Goal: Task Accomplishment & Management: Manage account settings

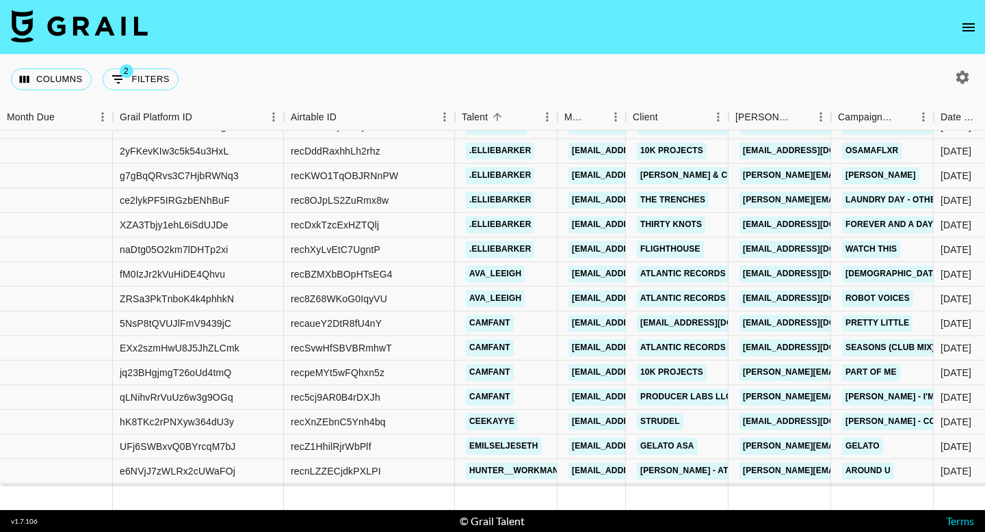
scroll to position [6857, 0]
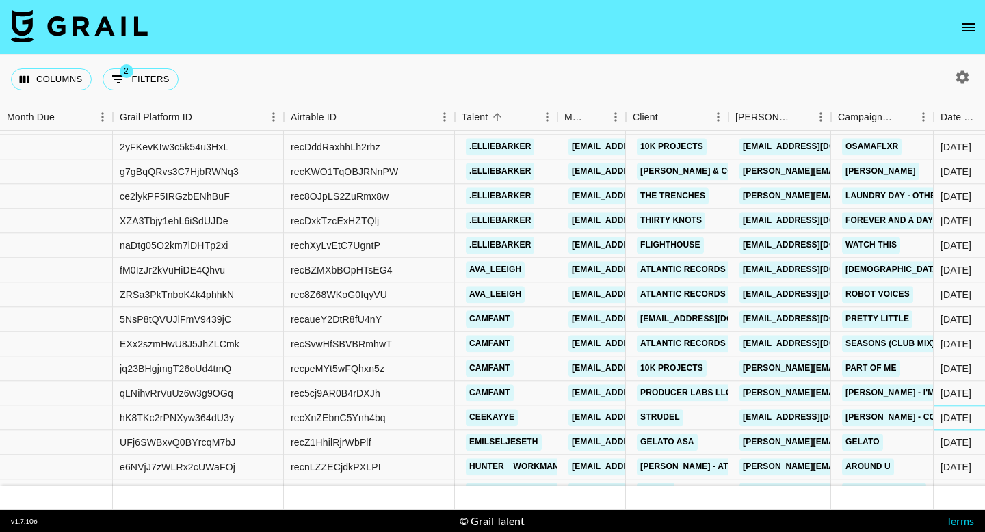
click at [952, 429] on div "10/3/2025" at bounding box center [977, 418] width 86 height 25
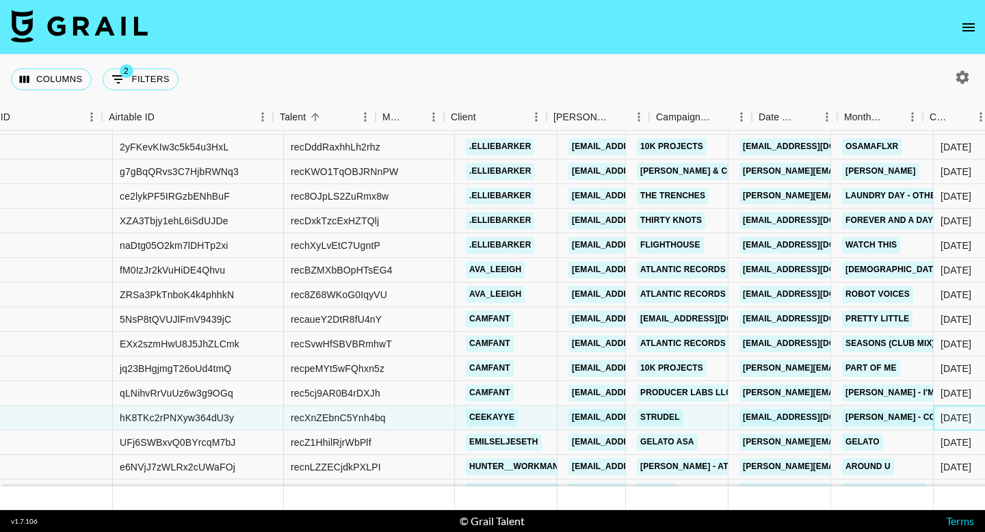
scroll to position [6857, 963]
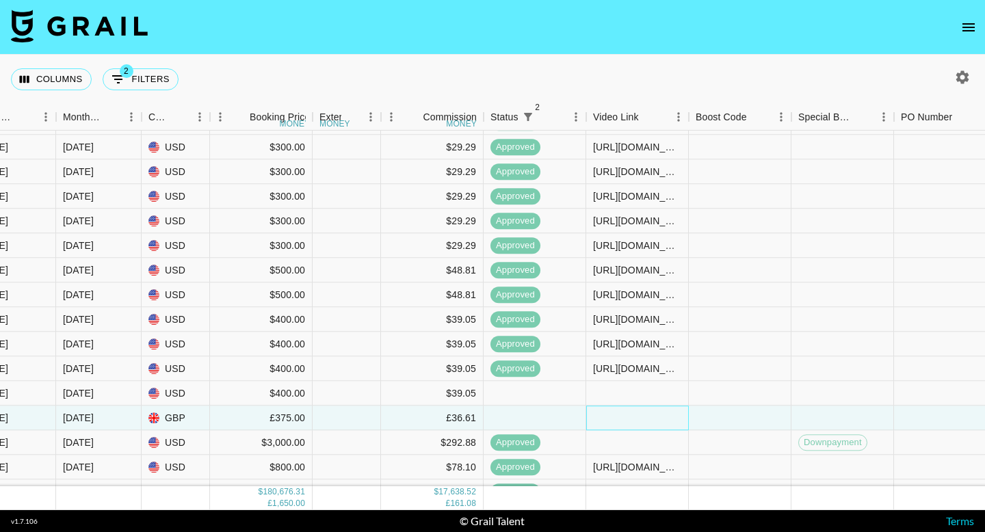
click at [687, 414] on div at bounding box center [637, 418] width 103 height 25
type input "tiktok.com/@ceekayye/video/7559378673132981534?_t=ZP-90Q2ECPPOKU&_r=1"
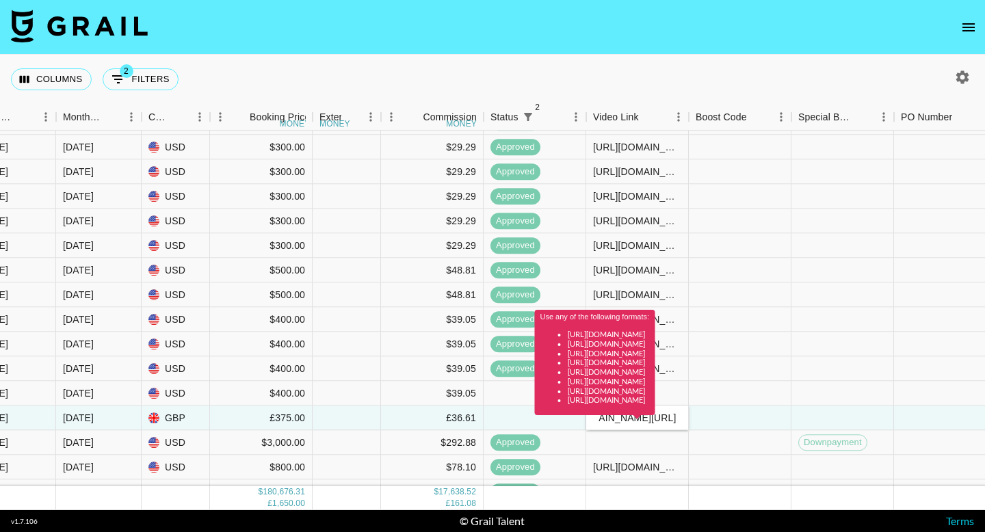
scroll to position [0, 0]
click at [655, 423] on div "Use any of the following formats: https://www.tiktok.com/@user/video/1234567 ht…" at bounding box center [595, 367] width 120 height 115
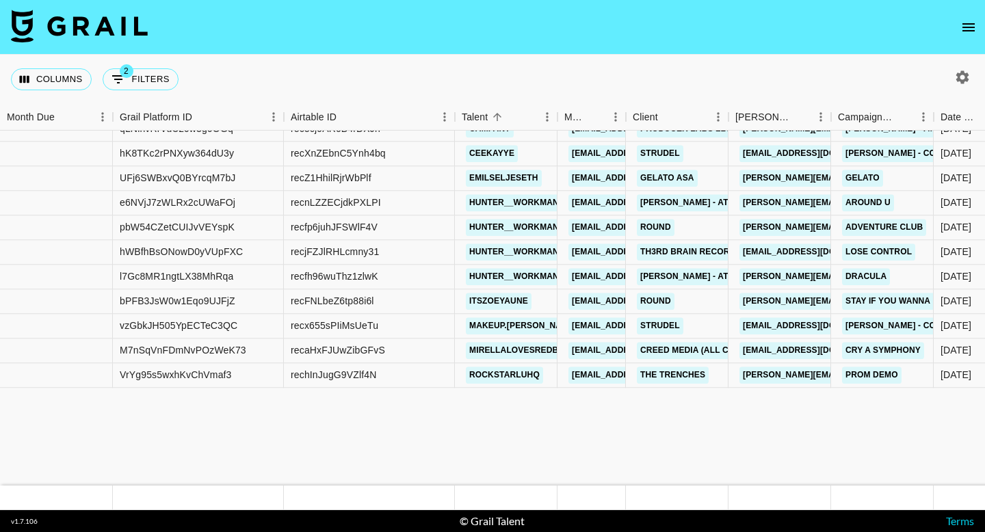
scroll to position [7122, 0]
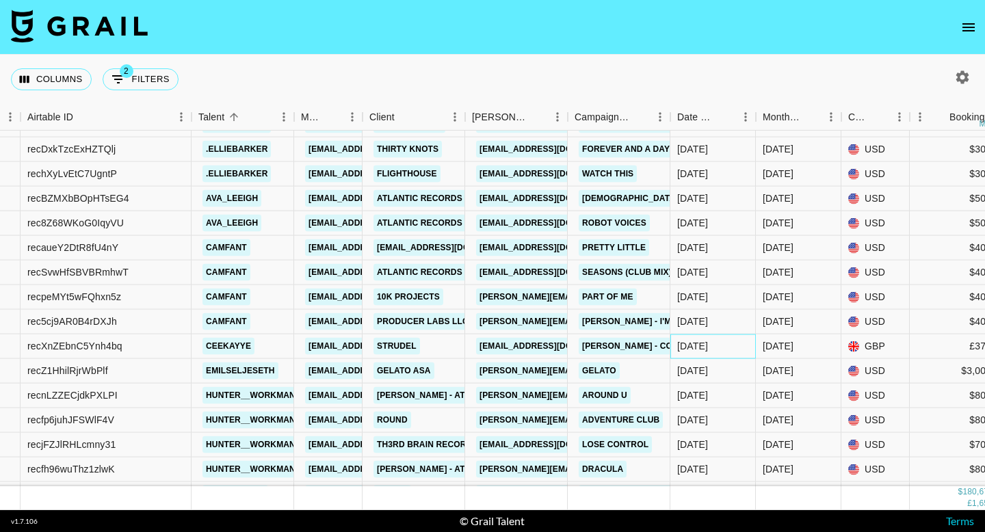
click at [708, 348] on div "[DATE]" at bounding box center [692, 346] width 31 height 14
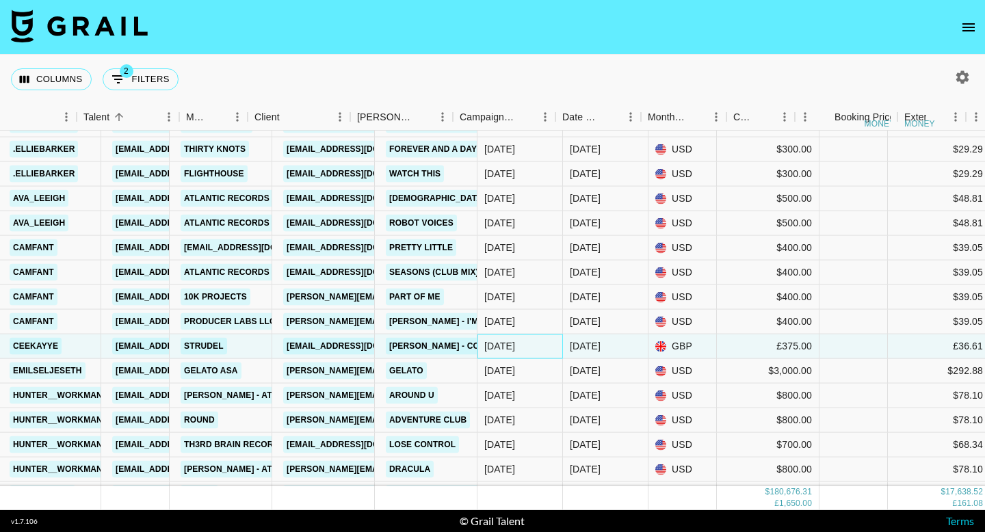
scroll to position [6929, 790]
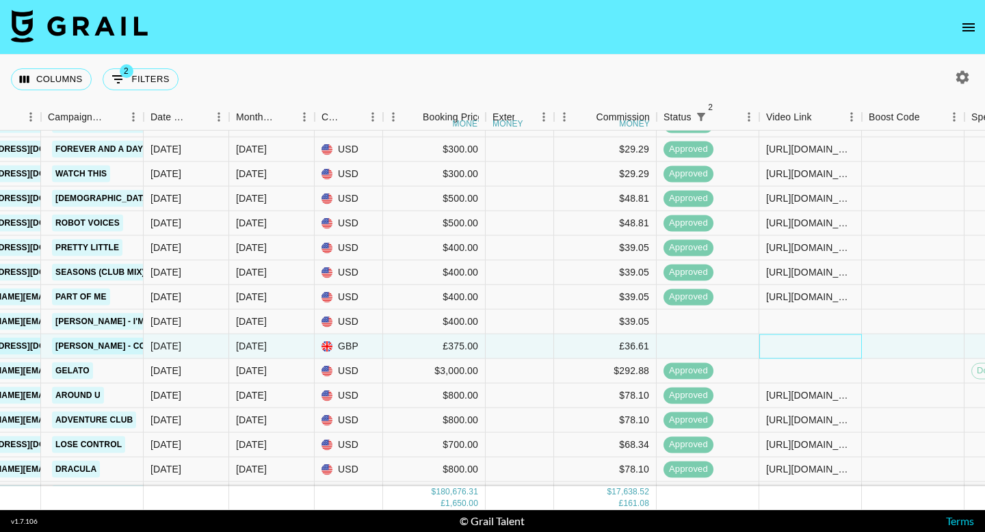
click at [796, 344] on div at bounding box center [810, 347] width 103 height 25
click at [797, 344] on div at bounding box center [810, 347] width 103 height 25
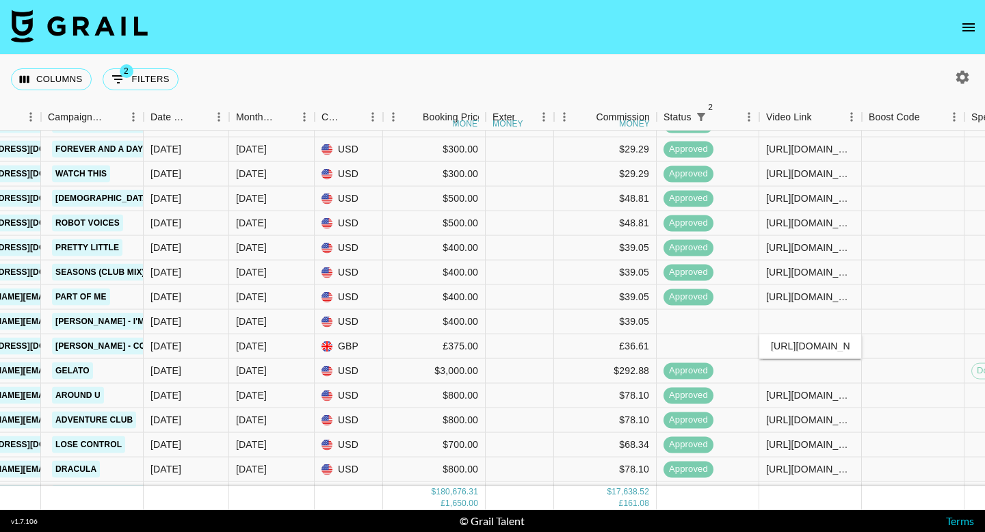
scroll to position [0, 337]
type input "https://www.tiktok.com/@ceekayye/video/7559378673132981534?_r=1&_t=ZP-90Q2ECPPO…"
click at [887, 345] on div at bounding box center [913, 347] width 103 height 25
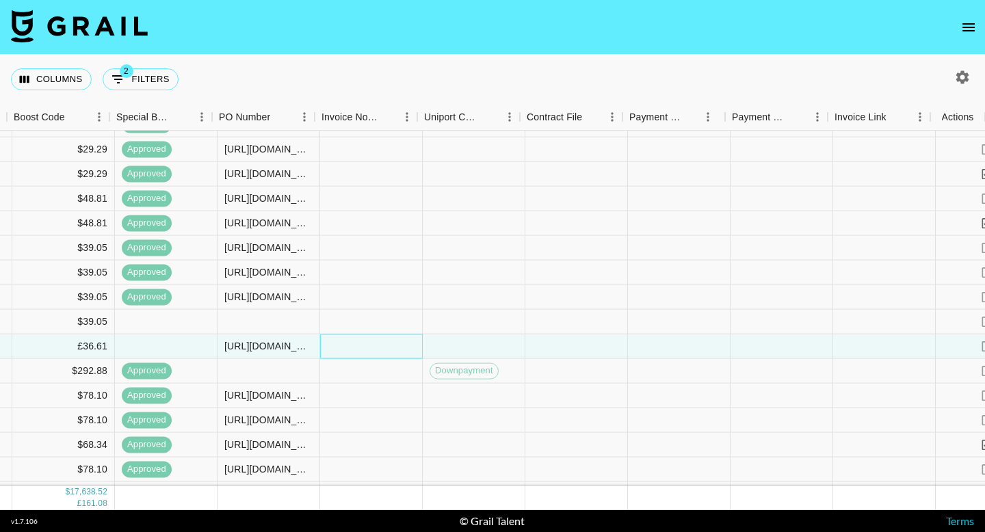
scroll to position [6929, 1646]
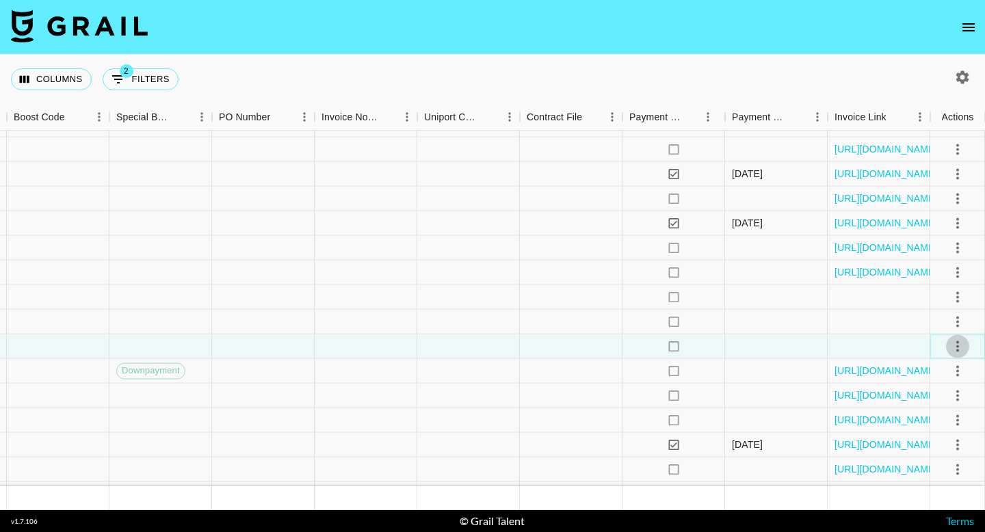
click at [956, 347] on icon "select merge strategy" at bounding box center [958, 346] width 16 height 16
click at [932, 467] on div "Approve" at bounding box center [928, 474] width 42 height 16
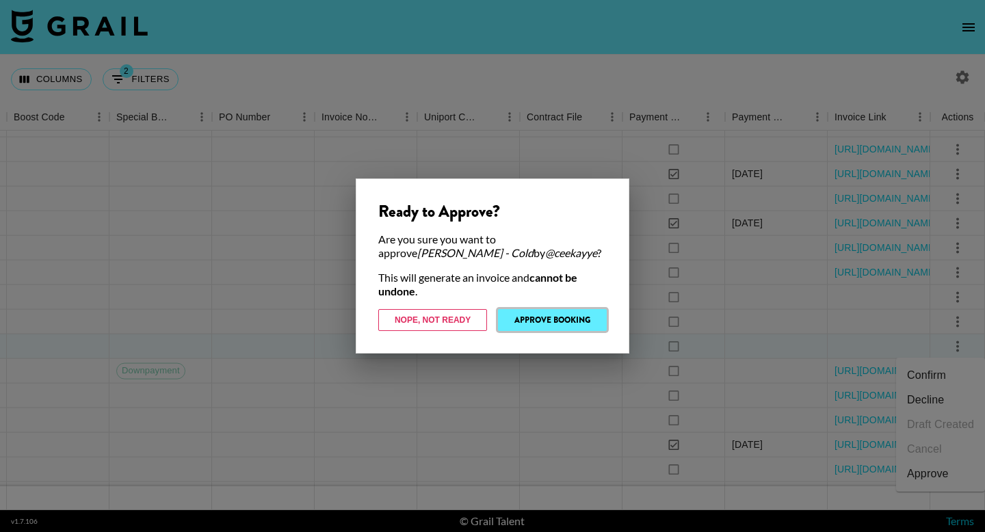
click at [554, 309] on button "Approve Booking" at bounding box center [552, 320] width 109 height 22
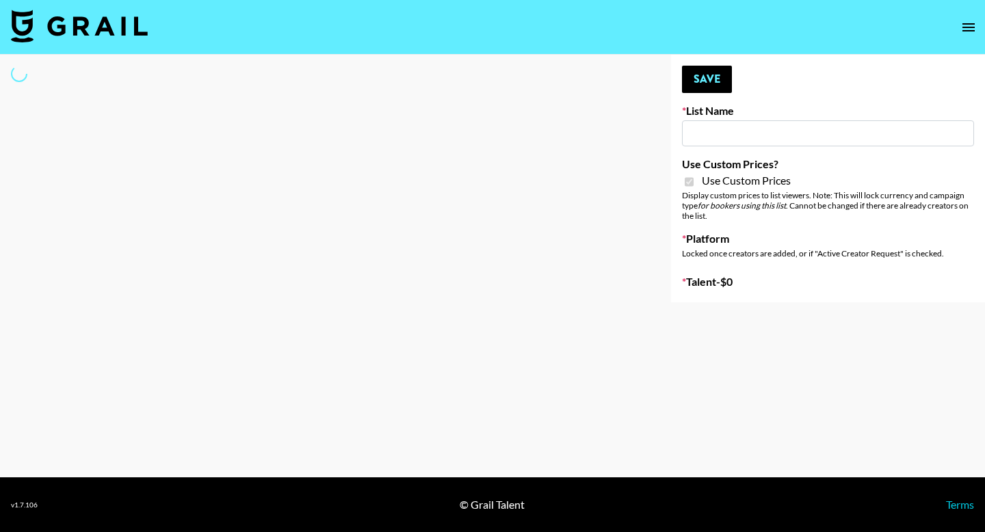
type input "Halovida ([DATE])"
checkbox input "true"
select select "Brand"
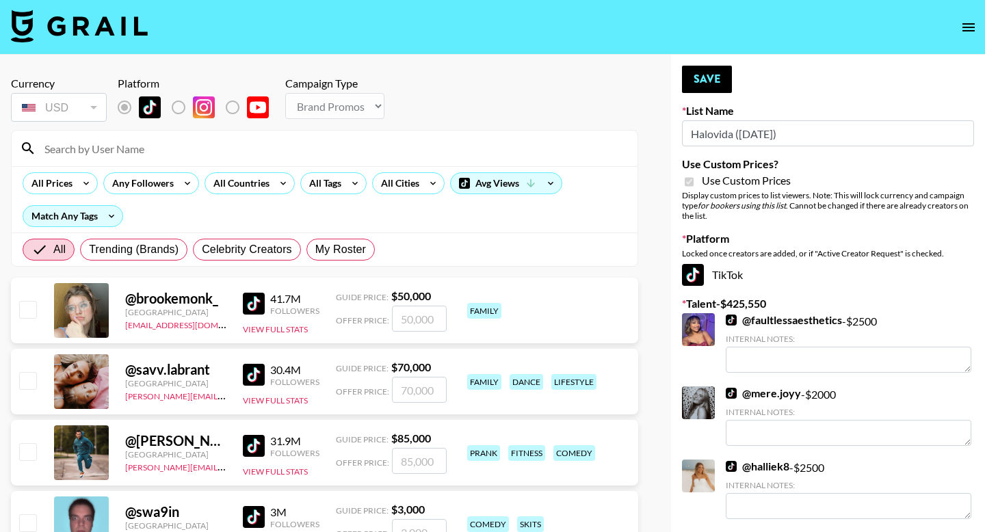
click at [131, 151] on input at bounding box center [332, 149] width 593 height 22
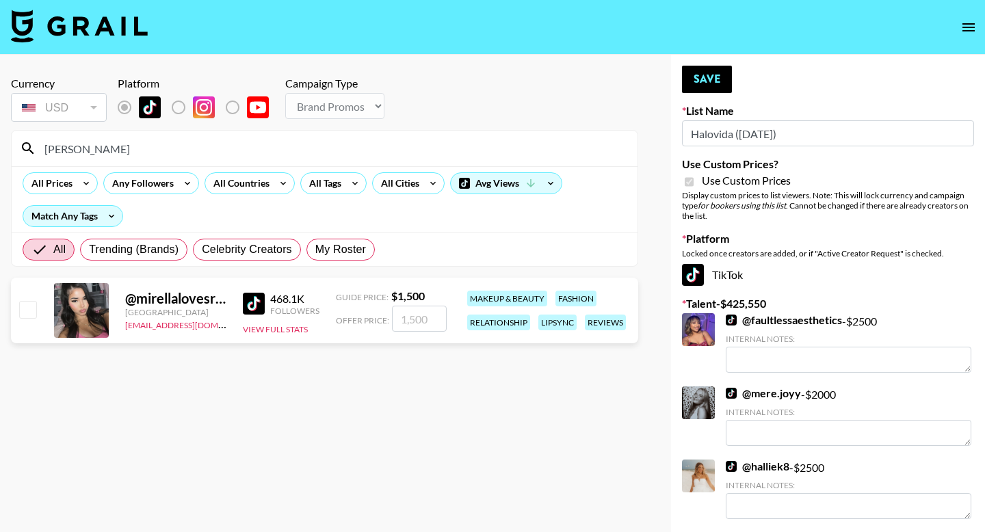
type input "[PERSON_NAME]"
drag, startPoint x: 21, startPoint y: 304, endPoint x: 42, endPoint y: 305, distance: 21.2
click at [21, 304] on input "checkbox" at bounding box center [27, 309] width 16 height 16
checkbox input "true"
type input "1500"
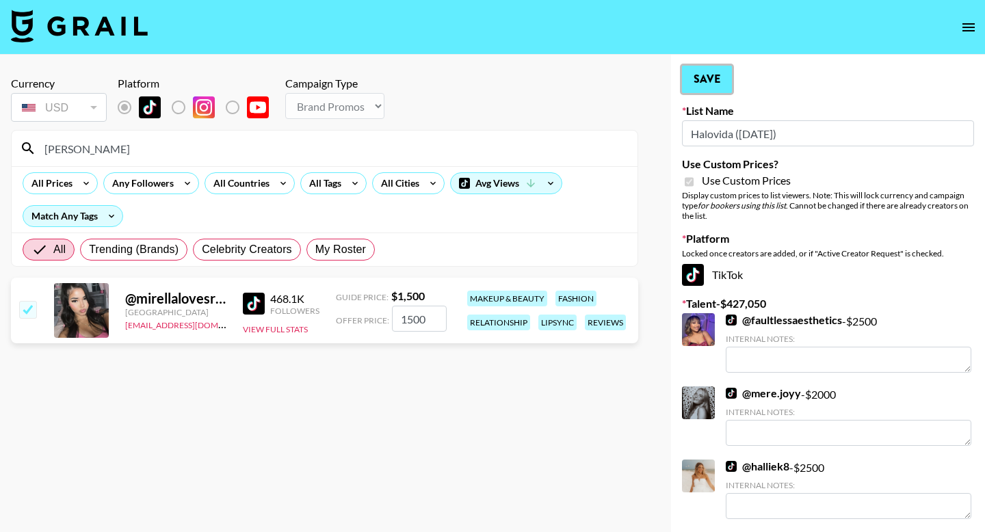
click at [710, 77] on button "Save" at bounding box center [707, 79] width 50 height 27
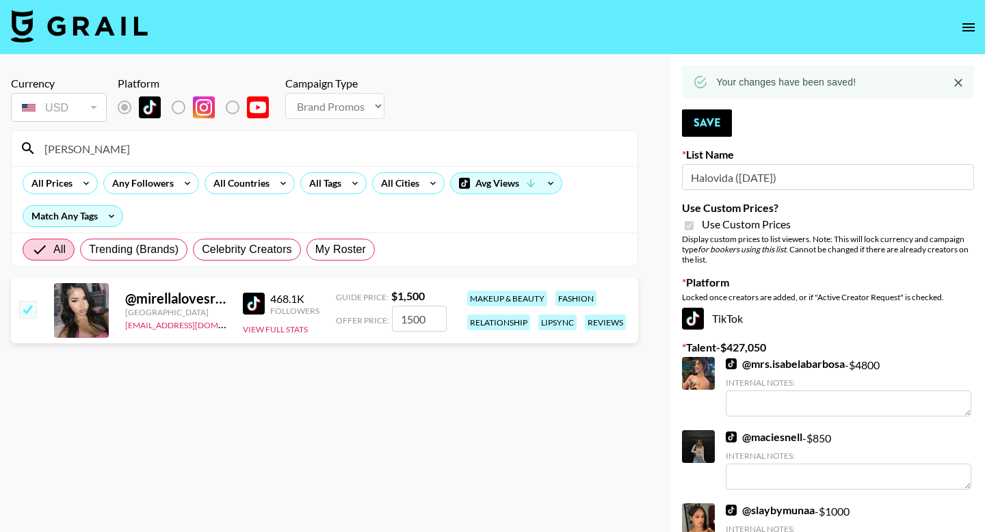
drag, startPoint x: 121, startPoint y: 158, endPoint x: 0, endPoint y: 75, distance: 146.7
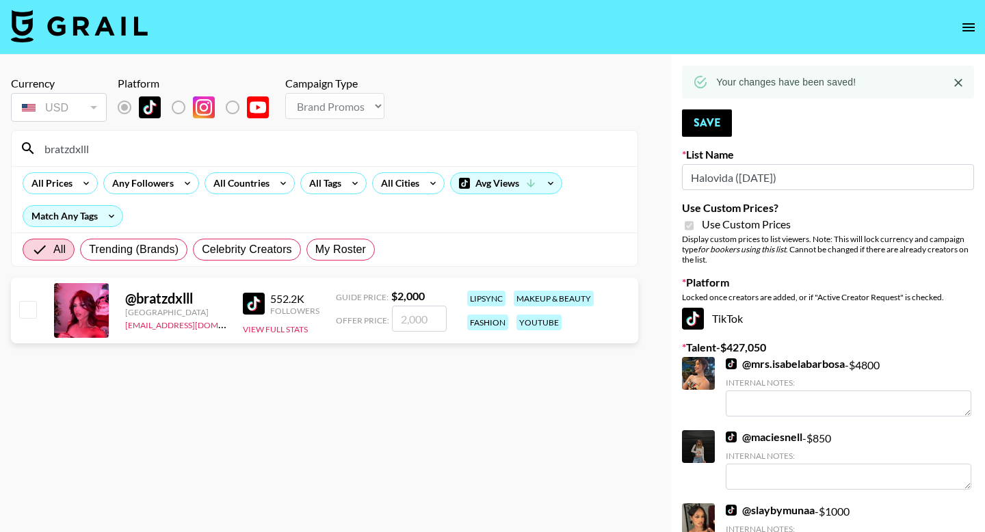
type input "bratzdxlll"
click at [24, 310] on input "checkbox" at bounding box center [27, 309] width 16 height 16
checkbox input "true"
type input "2000"
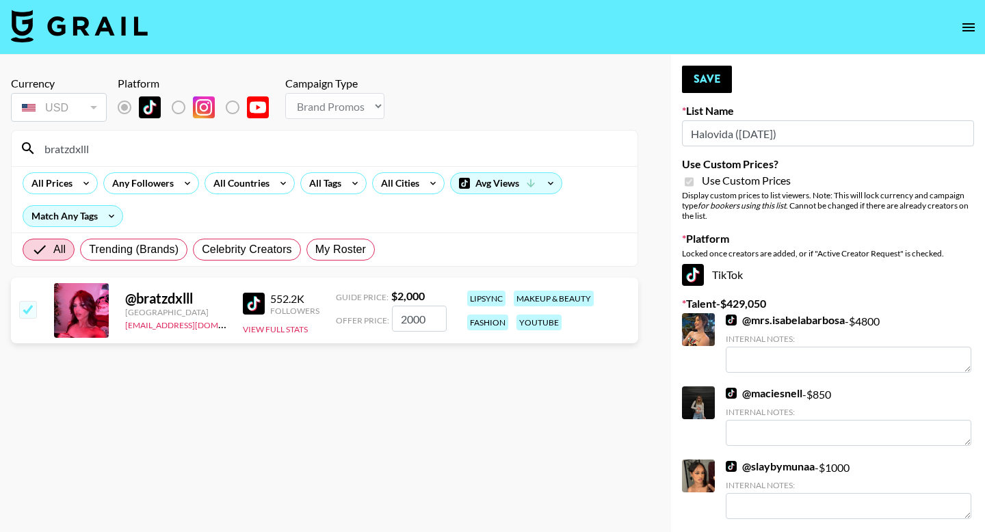
click at [708, 73] on button "Save" at bounding box center [707, 79] width 50 height 27
